Goal: Navigation & Orientation: Find specific page/section

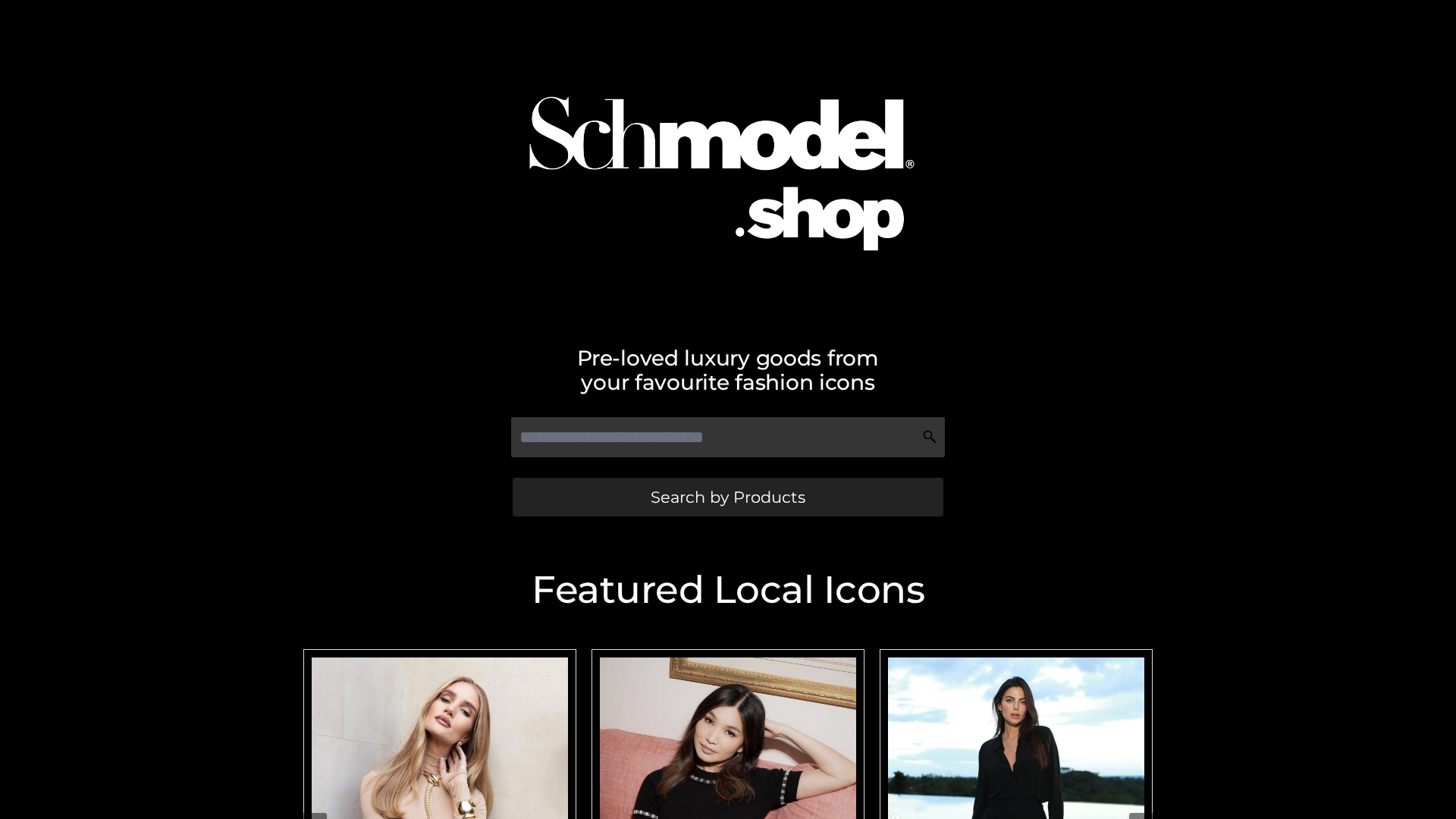
click at [727, 497] on span "Search by Products" at bounding box center [727, 497] width 154 height 16
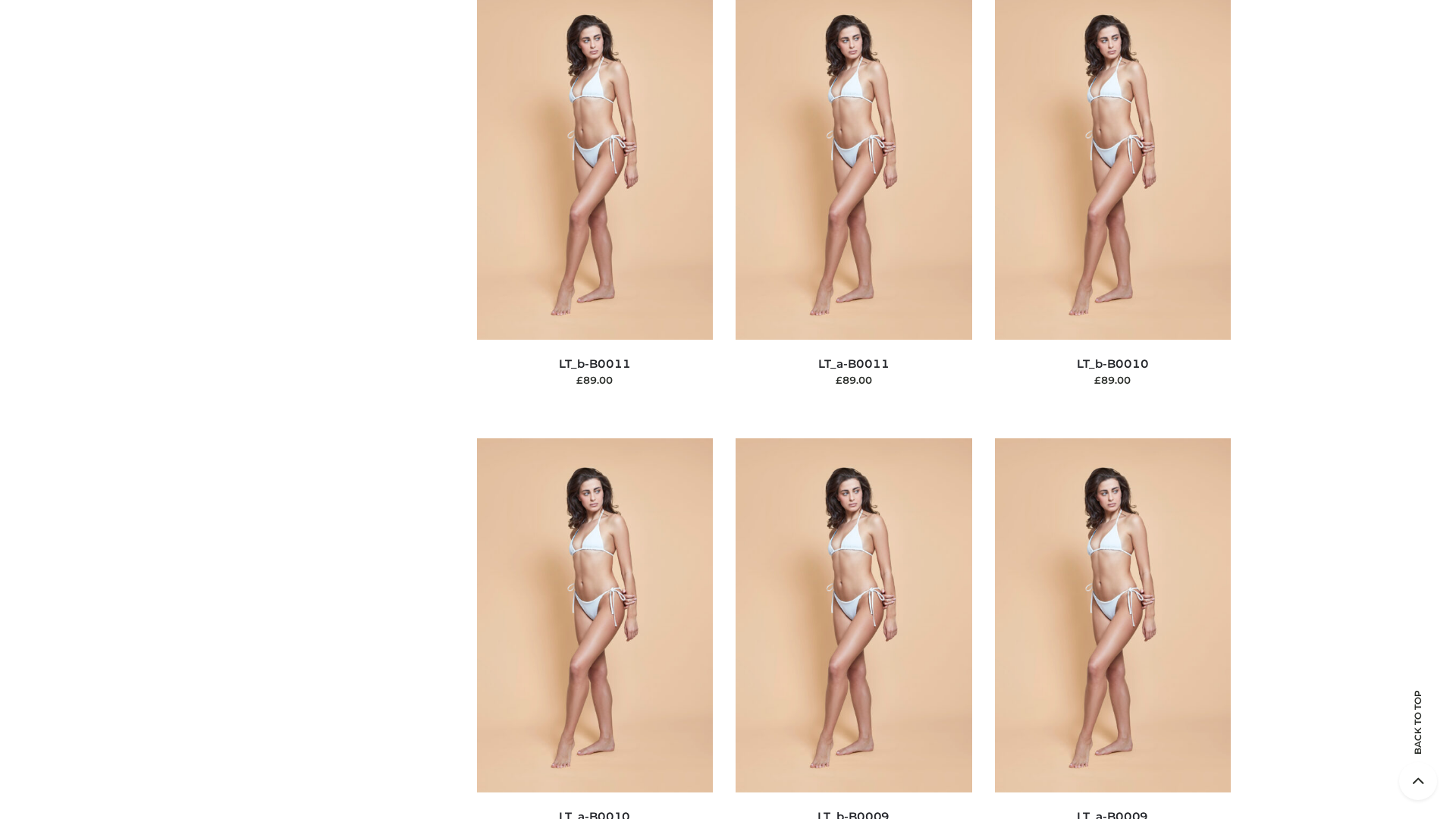
scroll to position [6812, 0]
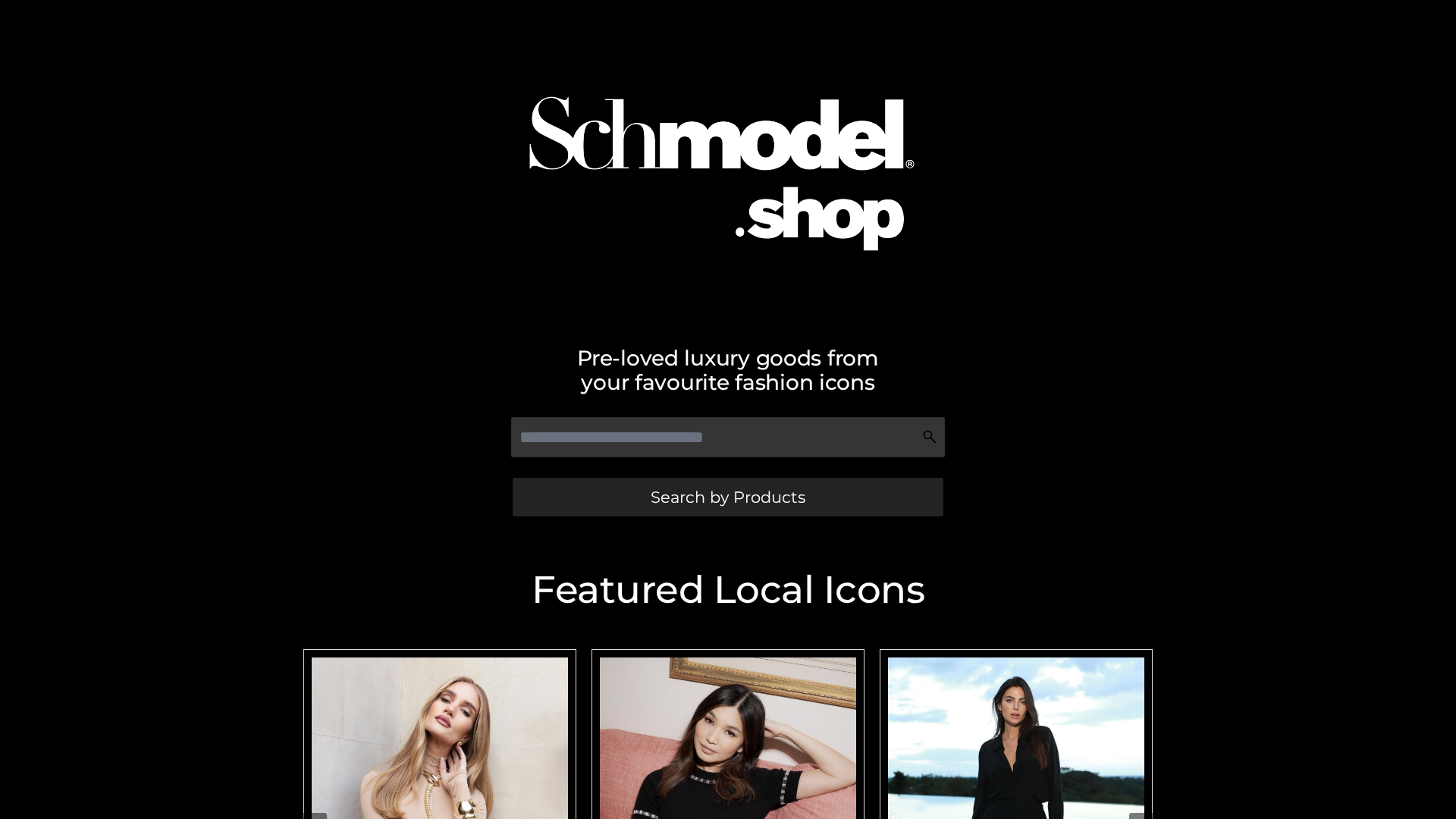
click at [727, 497] on span "Search by Products" at bounding box center [727, 497] width 154 height 16
